Goal: Transaction & Acquisition: Purchase product/service

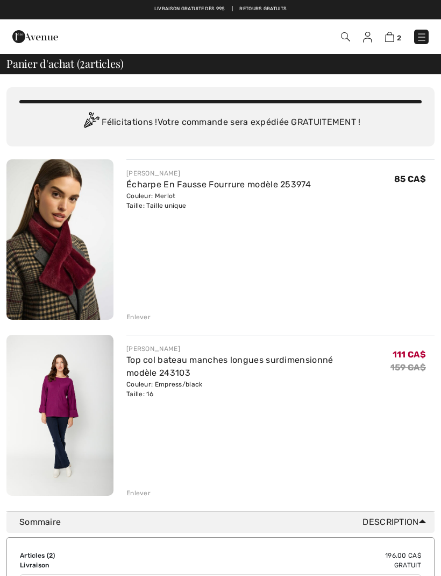
click at [345, 35] on img at bounding box center [345, 36] width 9 height 9
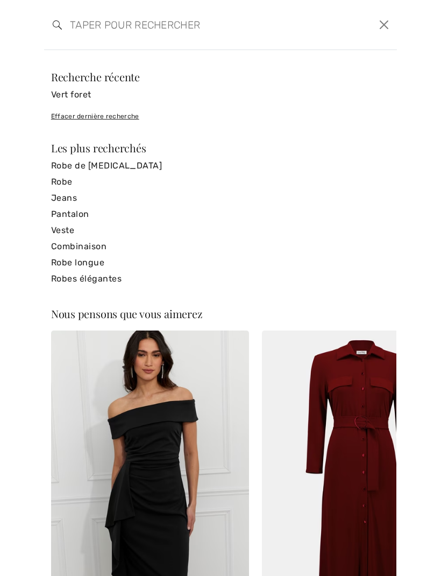
click at [96, 27] on input "search" at bounding box center [183, 25] width 242 height 32
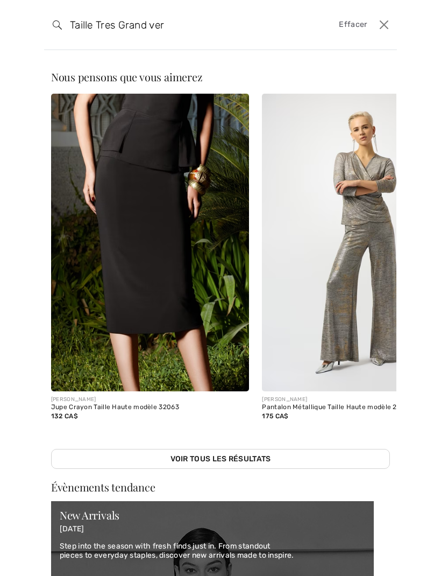
type input "Taille Tres Grand ver"
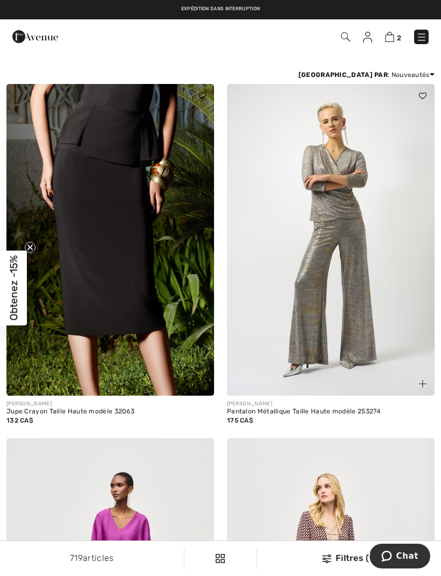
click at [349, 39] on img at bounding box center [345, 36] width 9 height 9
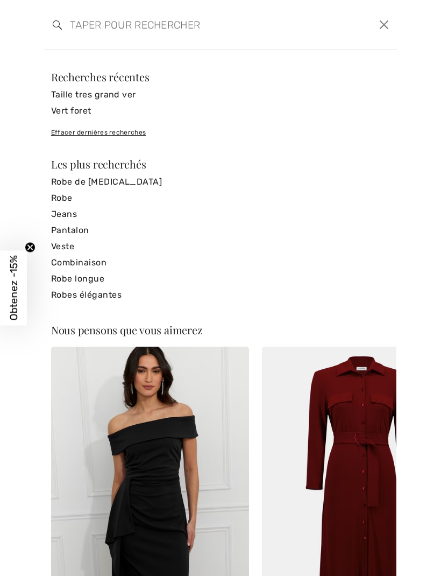
click at [90, 31] on input "search" at bounding box center [183, 25] width 242 height 32
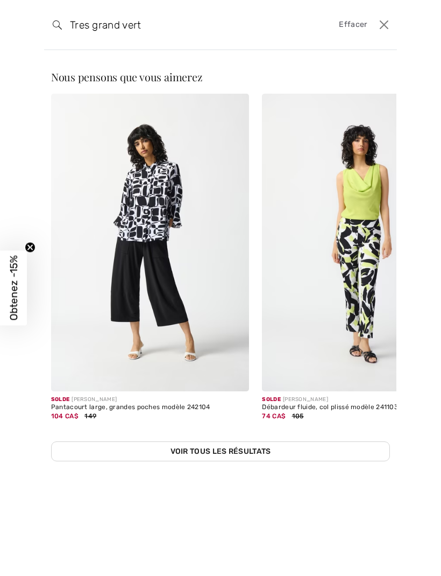
type input "Tres grand vert"
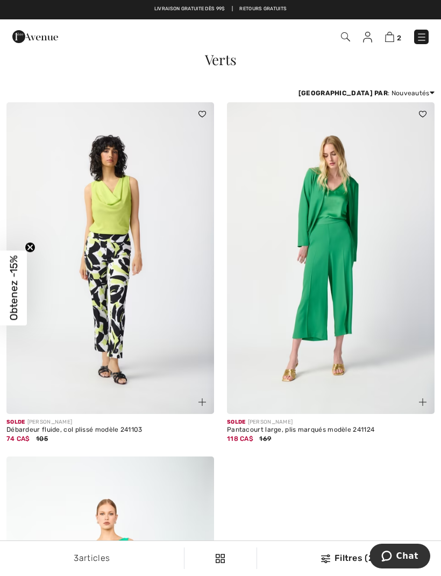
click at [426, 34] on img at bounding box center [421, 37] width 11 height 11
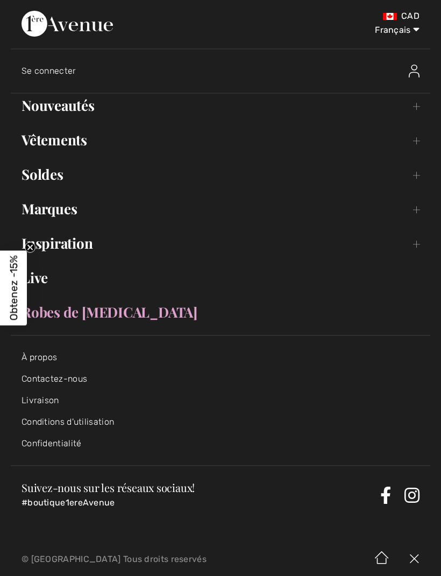
click at [416, 110] on link "Nouveautés Toggle submenu" at bounding box center [221, 106] width 420 height 24
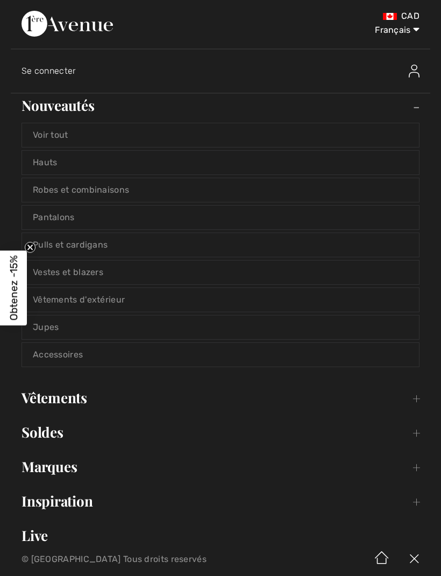
click at [54, 169] on link "Hauts" at bounding box center [220, 163] width 397 height 24
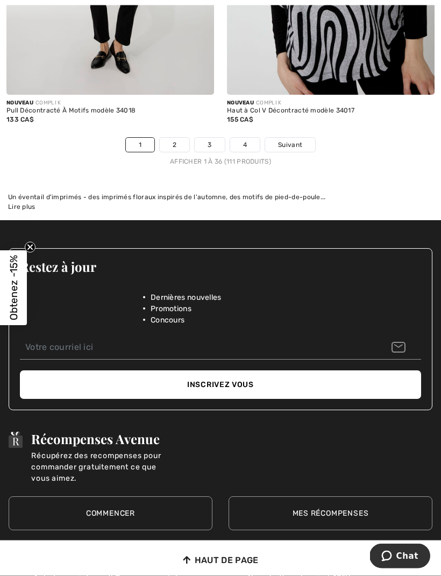
scroll to position [6699, 0]
click at [300, 140] on span "Suivant" at bounding box center [290, 145] width 24 height 10
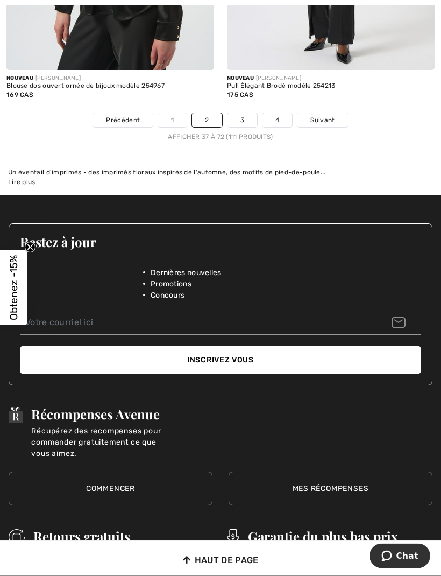
scroll to position [6634, 0]
click at [328, 115] on span "Suivant" at bounding box center [322, 120] width 24 height 10
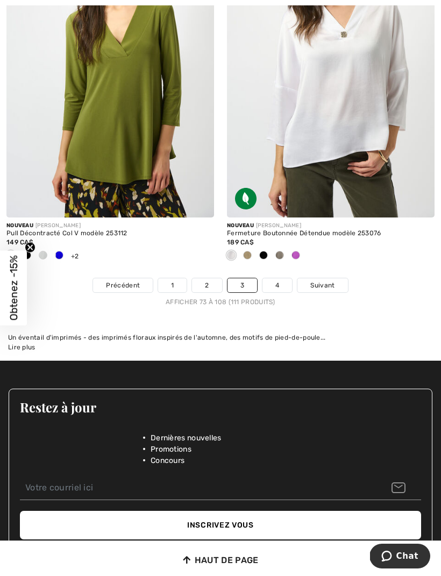
scroll to position [6613, 0]
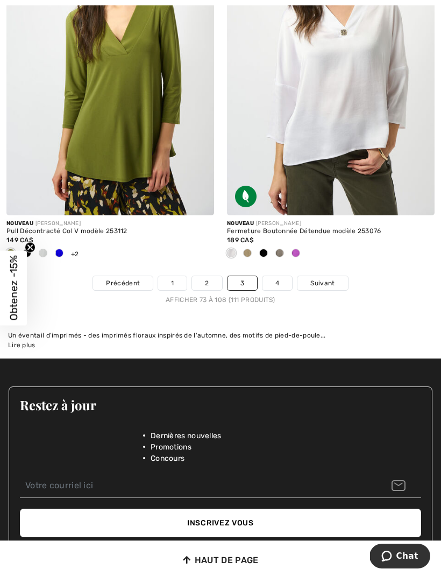
click at [318, 276] on link "Suivant" at bounding box center [322, 283] width 50 height 14
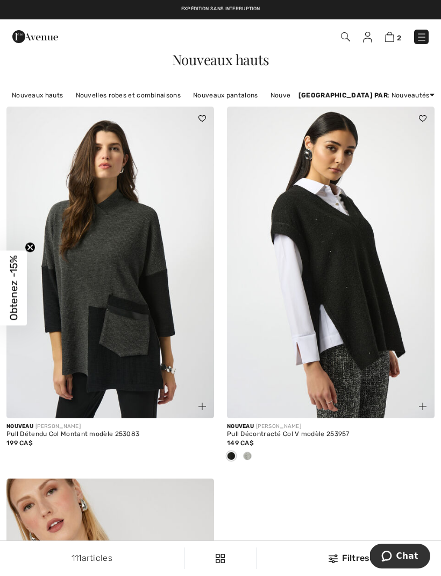
click at [418, 33] on img at bounding box center [421, 37] width 11 height 11
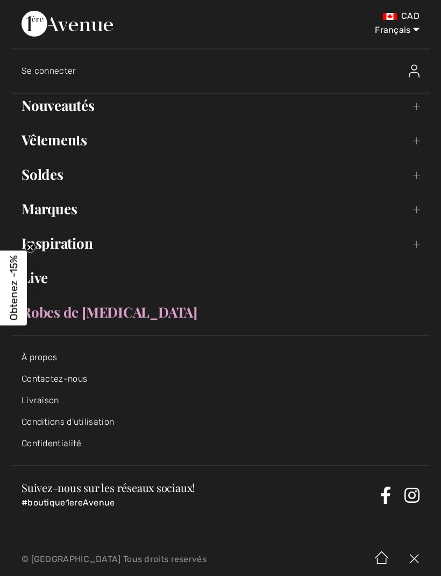
click at [412, 105] on link "Nouveautés Toggle submenu" at bounding box center [221, 106] width 420 height 24
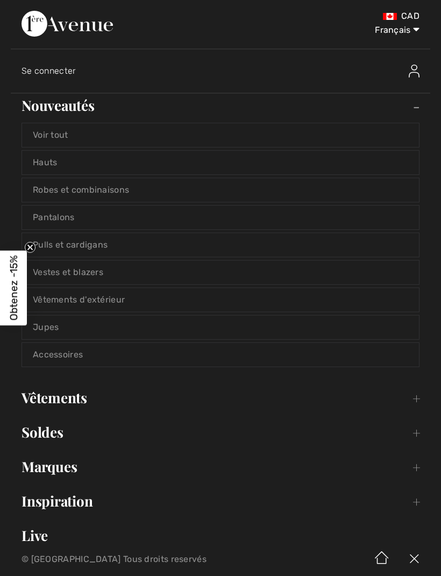
click at [91, 301] on link "Vêtements d'extérieur" at bounding box center [220, 300] width 397 height 24
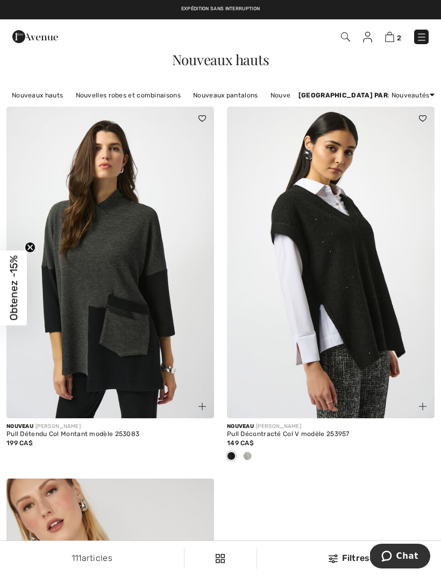
click at [416, 33] on img at bounding box center [421, 37] width 11 height 11
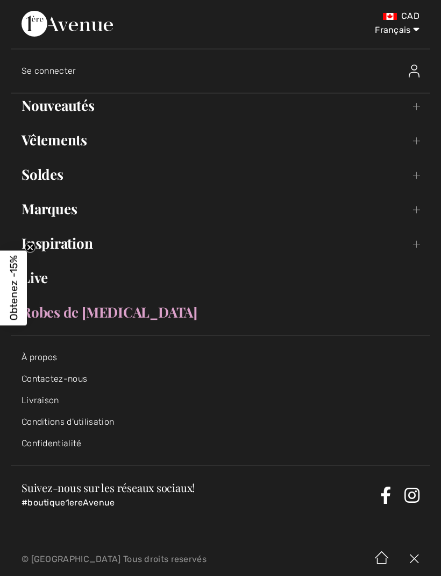
click at [419, 98] on link "Nouveautés Toggle submenu" at bounding box center [221, 106] width 420 height 24
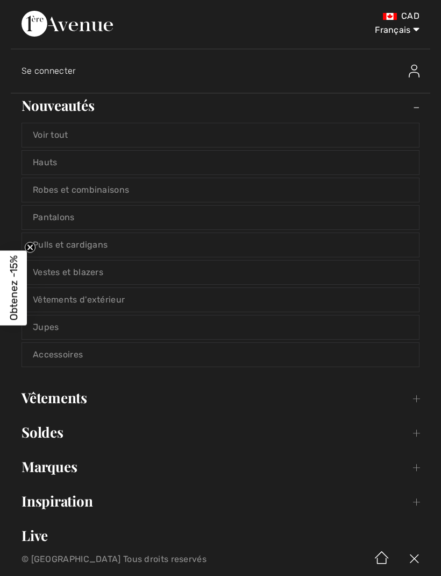
click at [95, 271] on link "Vestes et blazers" at bounding box center [220, 272] width 397 height 24
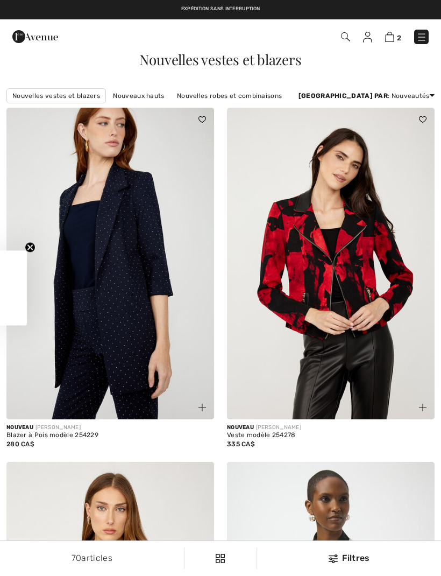
checkbox input "true"
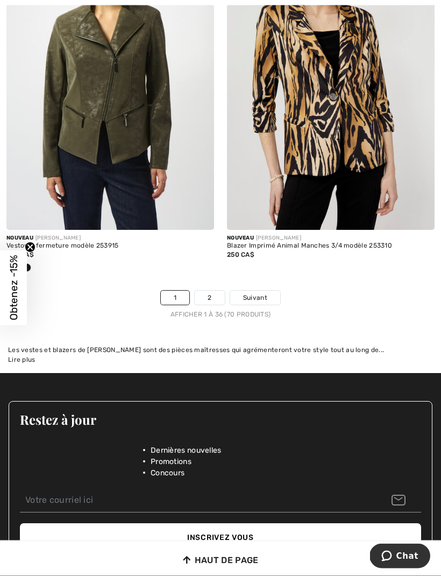
scroll to position [6562, 0]
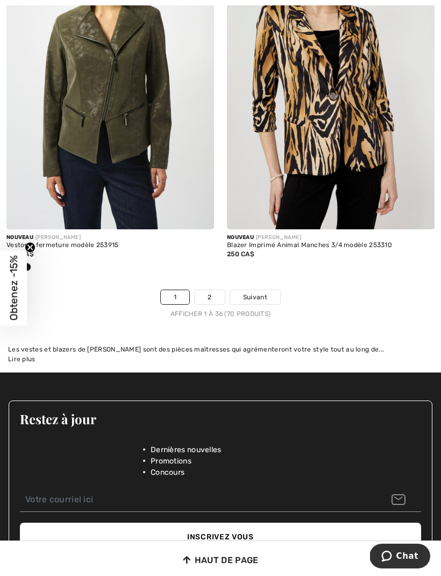
click at [207, 290] on link "2" at bounding box center [210, 297] width 30 height 14
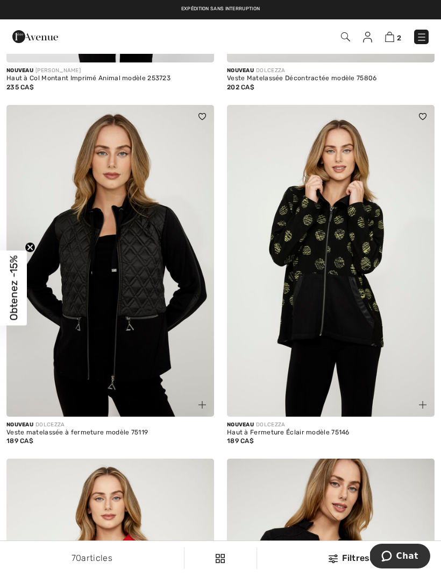
scroll to position [707, 0]
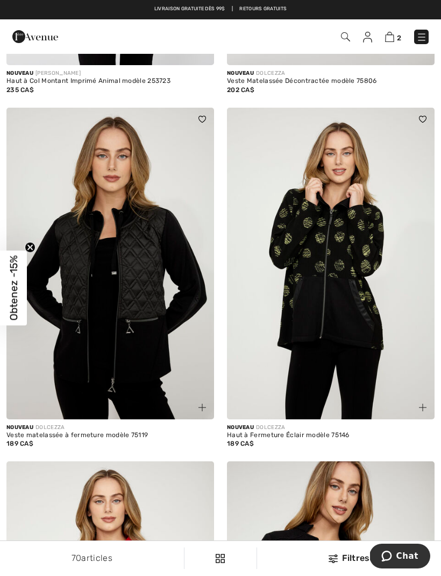
click at [349, 273] on img at bounding box center [331, 263] width 208 height 311
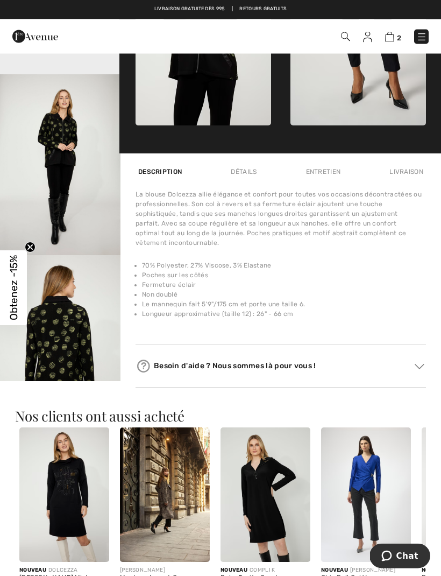
scroll to position [516, 0]
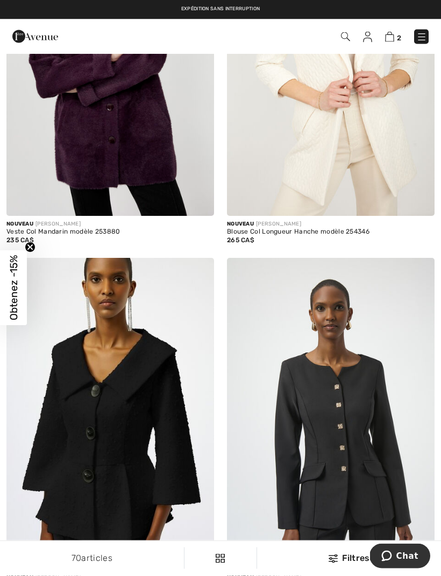
scroll to position [4734, 0]
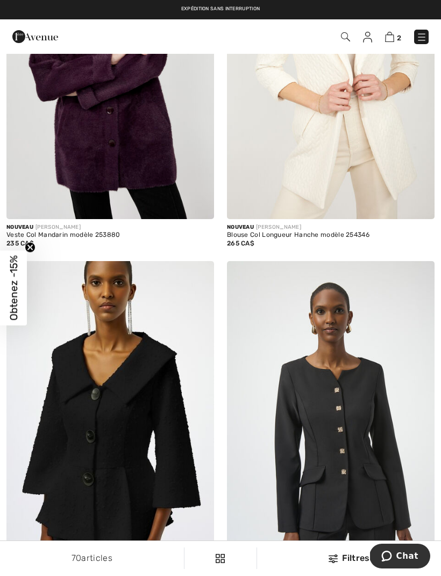
click at [394, 42] on img at bounding box center [389, 37] width 9 height 10
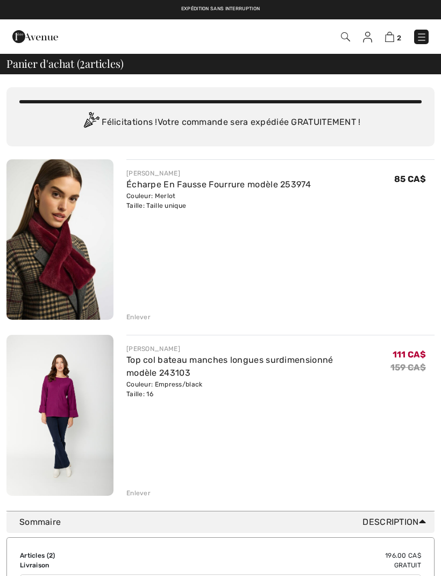
click at [425, 42] on img at bounding box center [421, 37] width 11 height 11
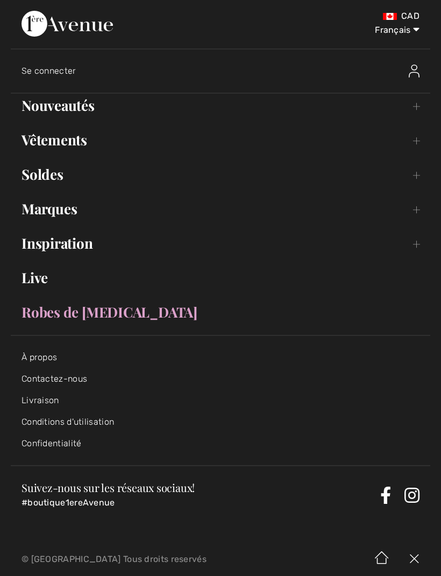
click at [411, 109] on link "Nouveautés Toggle submenu" at bounding box center [221, 106] width 420 height 24
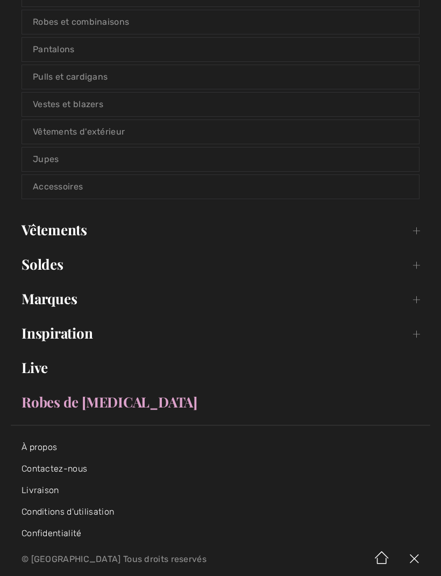
scroll to position [171, 0]
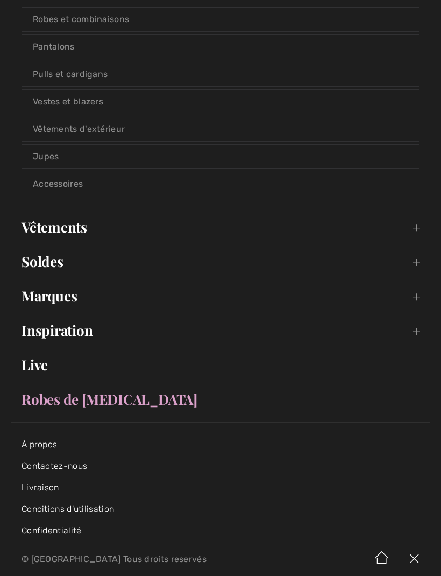
click at [68, 186] on link "Accessoires" at bounding box center [220, 184] width 397 height 24
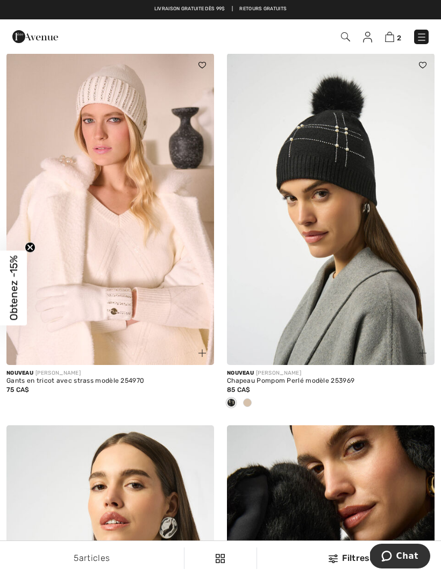
scroll to position [41, 0]
